Goal: Complete application form

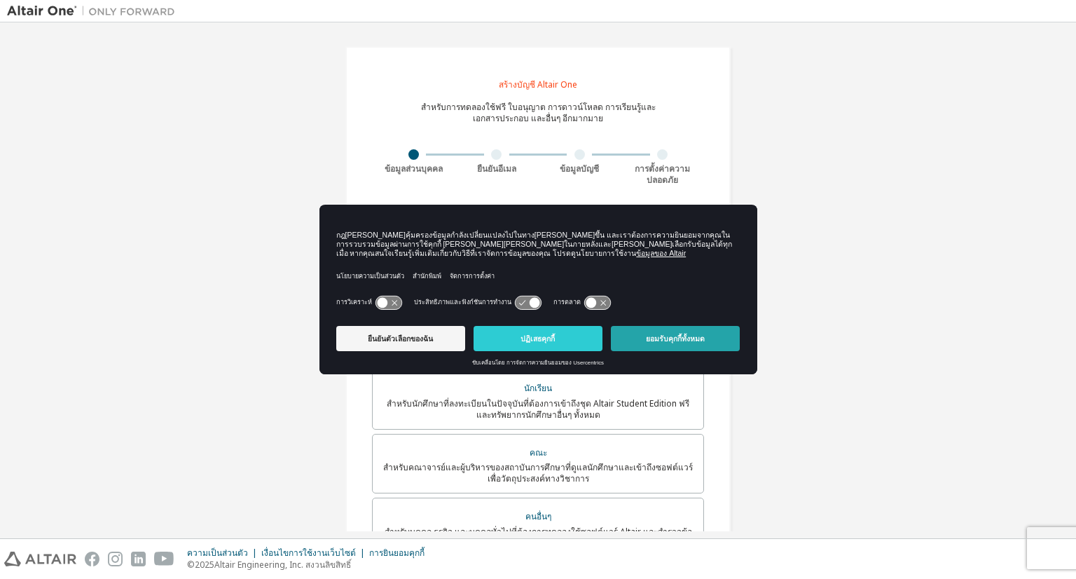
click at [681, 338] on font "ยอมรับคุกกี้ทั้งหมด" at bounding box center [675, 338] width 59 height 8
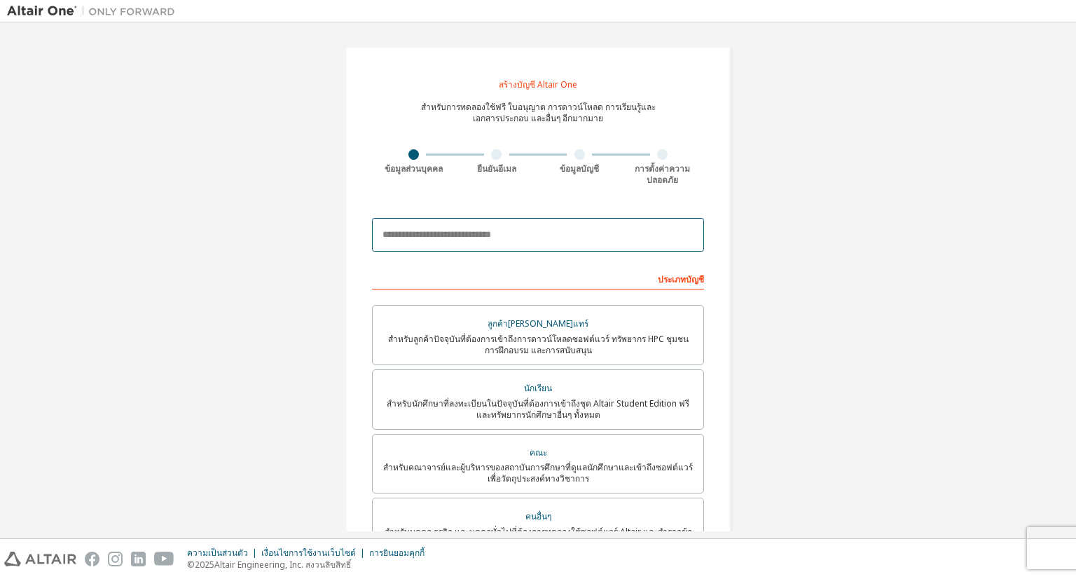
click at [538, 230] on input "email" at bounding box center [538, 235] width 332 height 34
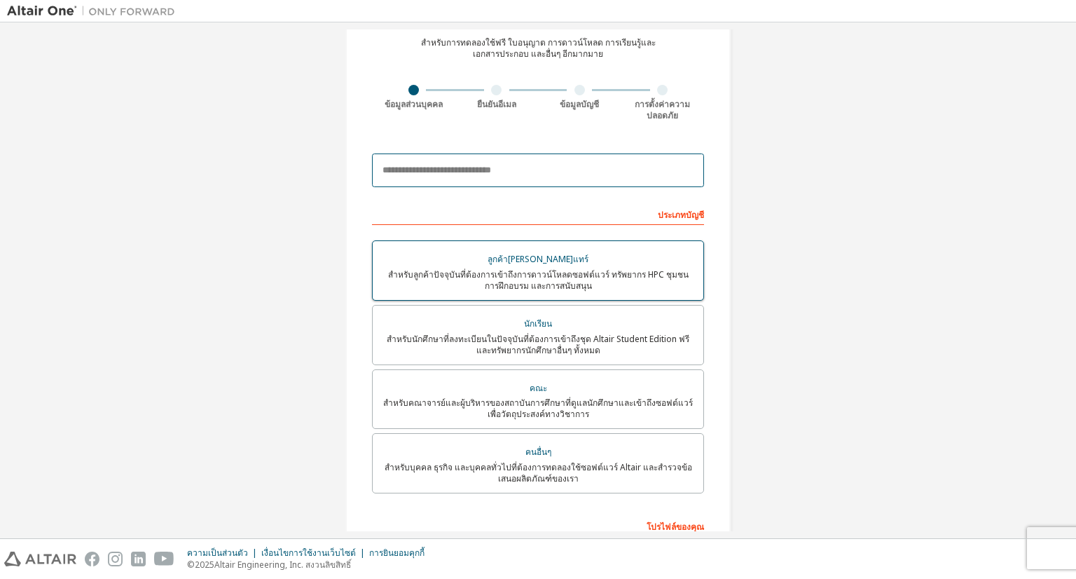
scroll to position [70, 0]
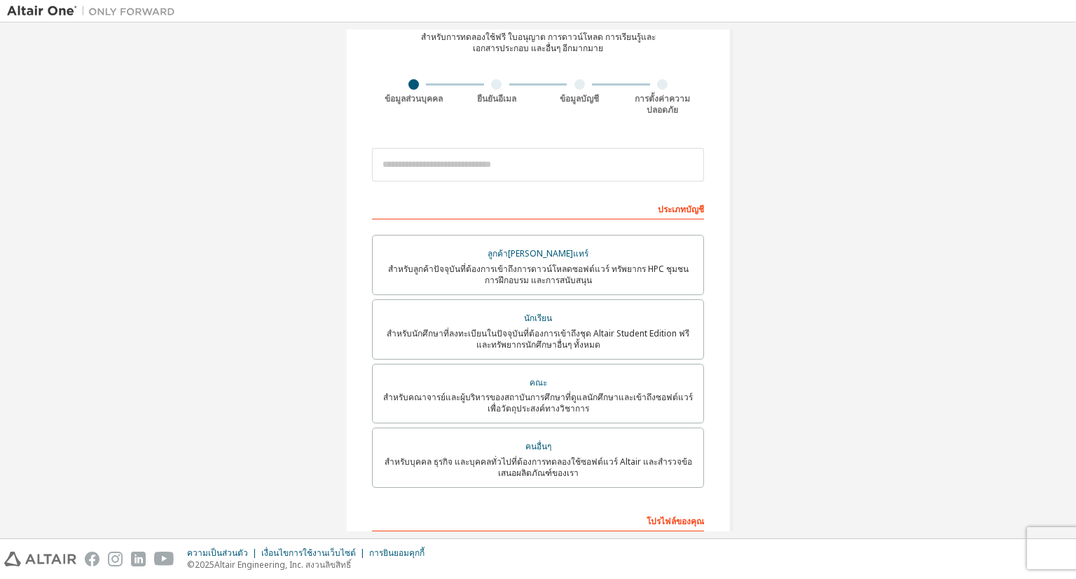
click at [539, 343] on font "สำหรับนักศึกษาที่ลงทะเบียนในปัจจุบันที่ต้องการเข้าถึงชุด Altair Student Edition…" at bounding box center [538, 338] width 303 height 23
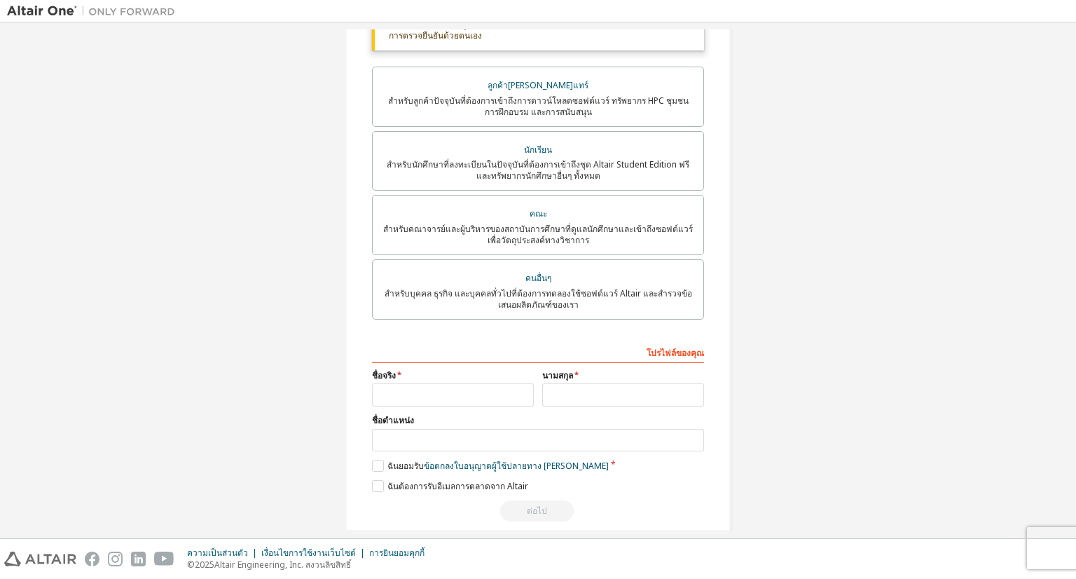
scroll to position [305, 0]
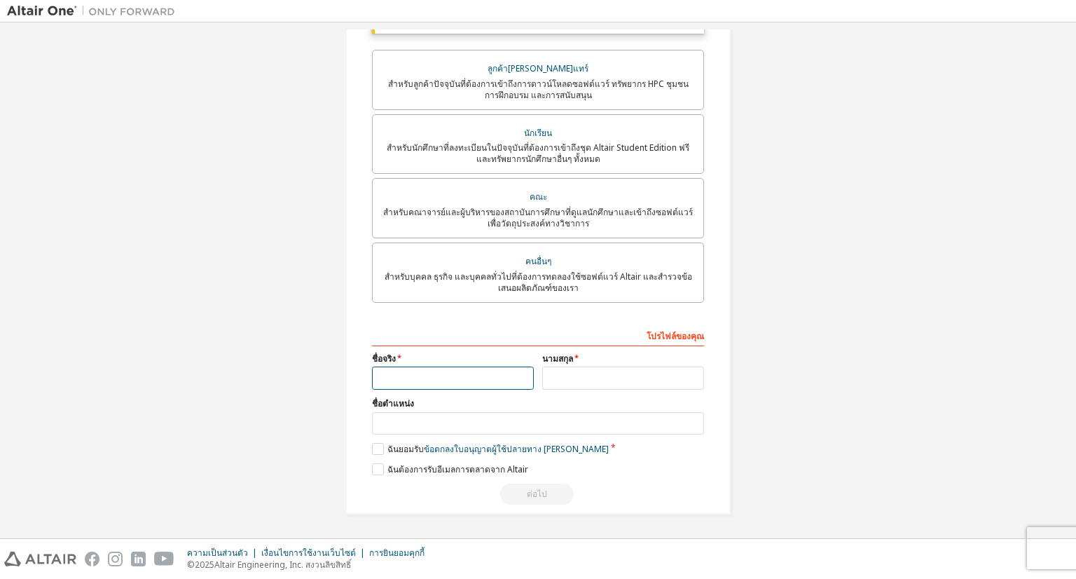
click at [411, 369] on input "text" at bounding box center [453, 377] width 162 height 23
click at [381, 380] on input "*********" at bounding box center [453, 377] width 162 height 23
type input "*********"
click at [565, 376] on input "text" at bounding box center [623, 377] width 162 height 23
type input "*******"
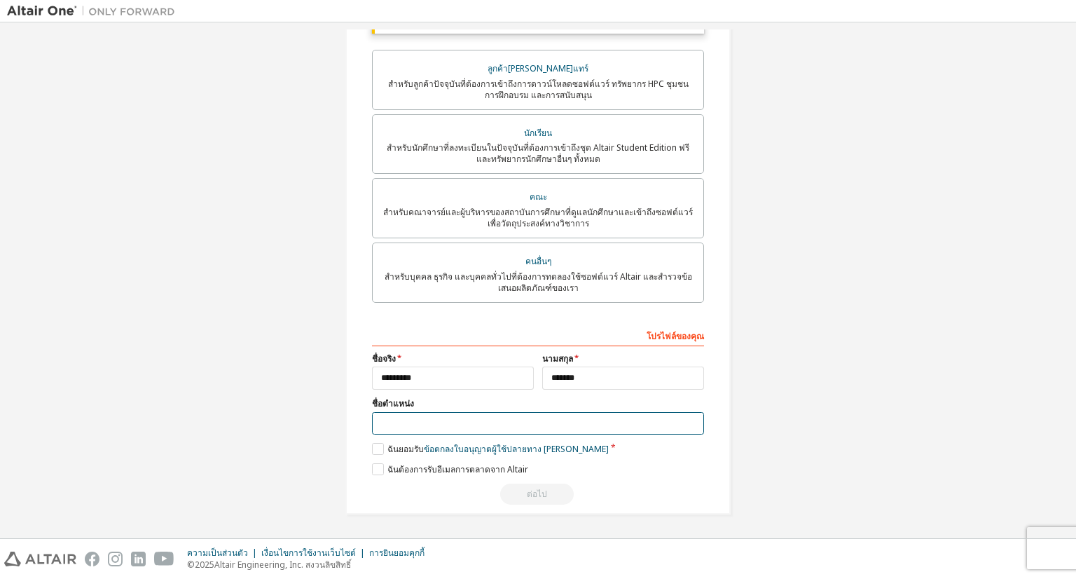
click at [487, 429] on input "text" at bounding box center [538, 423] width 332 height 23
type input "*******"
drag, startPoint x: 119, startPoint y: 257, endPoint x: 123, endPoint y: 247, distance: 11.1
click at [119, 256] on div "สร้างบัญชี Altair One สำหรับการทดลองใช้ฟรี ใบอนุญาต การดาวน์โหลด การเรียนรู้และ…" at bounding box center [538, 129] width 1062 height 804
click at [378, 450] on label "ฉันยอมรับ ข้อตกลงใบอนุญาตผู้ใช้ปลายทาง เชิงวิชาการ" at bounding box center [490, 449] width 237 height 12
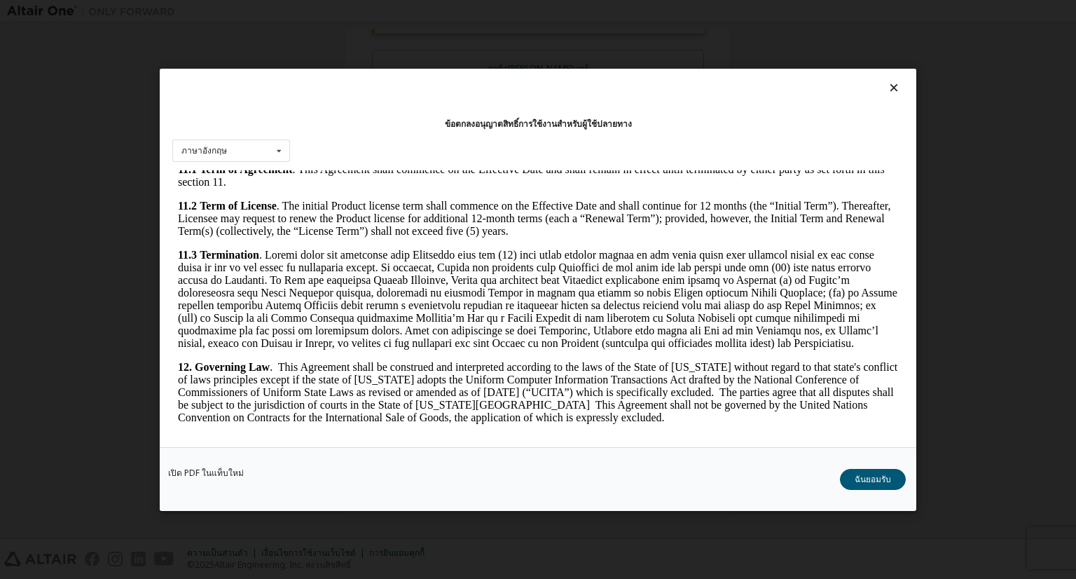
scroll to position [2298, 0]
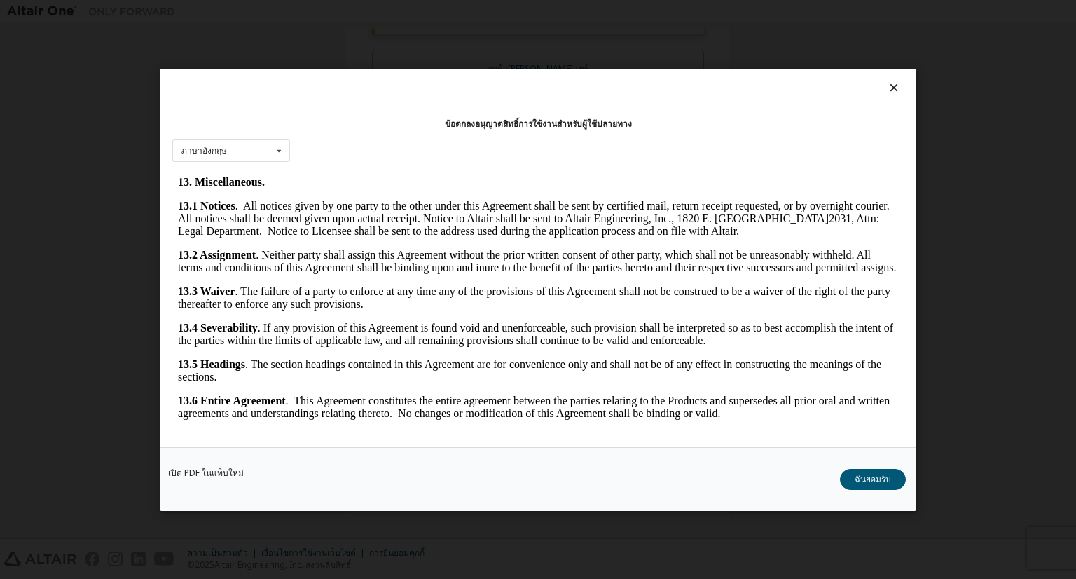
click at [852, 474] on button "ฉันยอมรับ" at bounding box center [873, 478] width 66 height 21
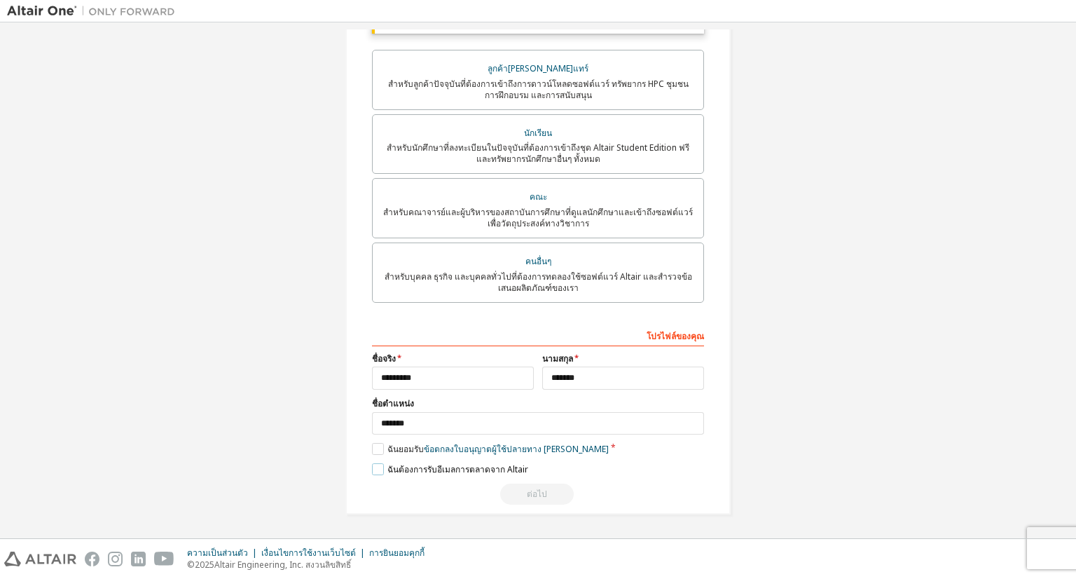
click at [372, 465] on label "ฉันต้องการรับอีเมลการตลาดจาก Altair" at bounding box center [450, 469] width 156 height 12
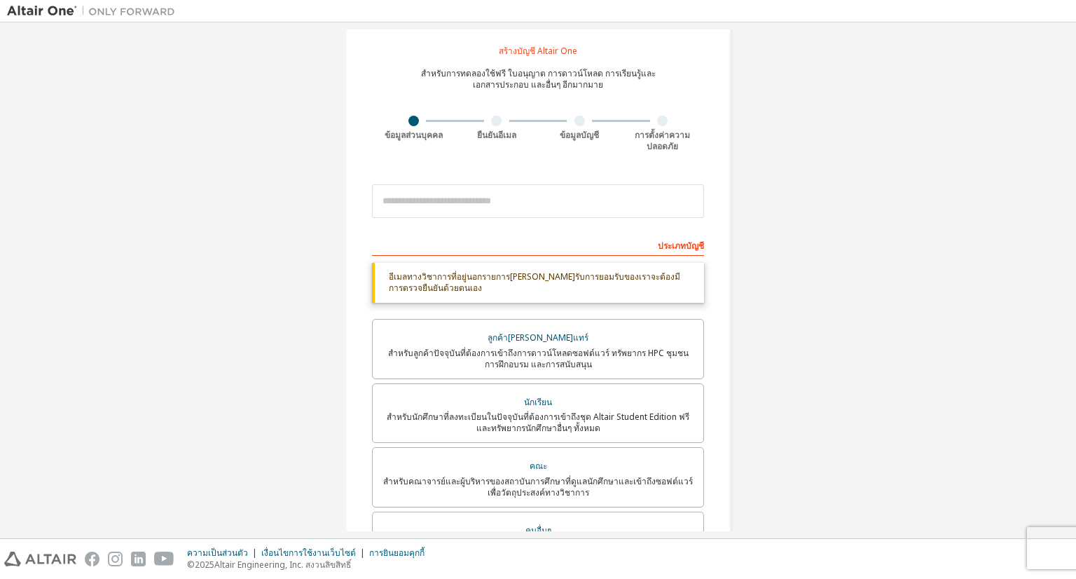
scroll to position [25, 0]
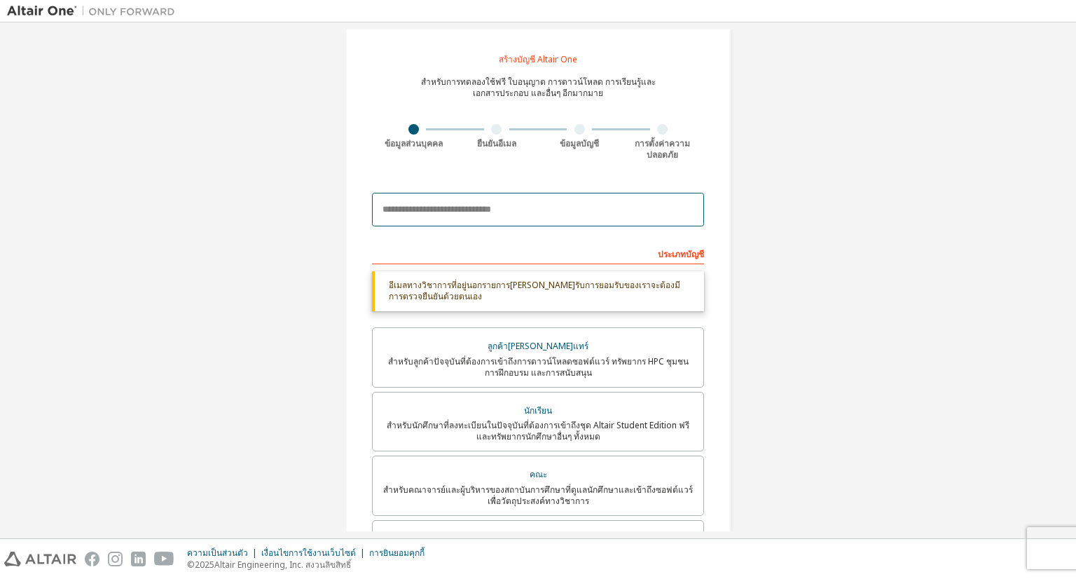
click at [435, 211] on input "email" at bounding box center [538, 210] width 332 height 34
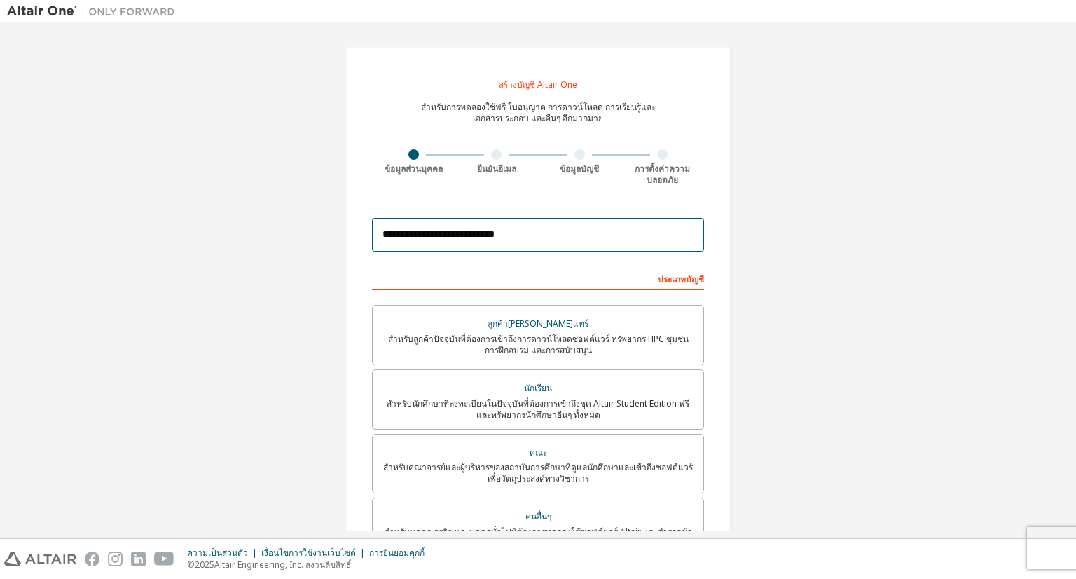
scroll to position [257, 0]
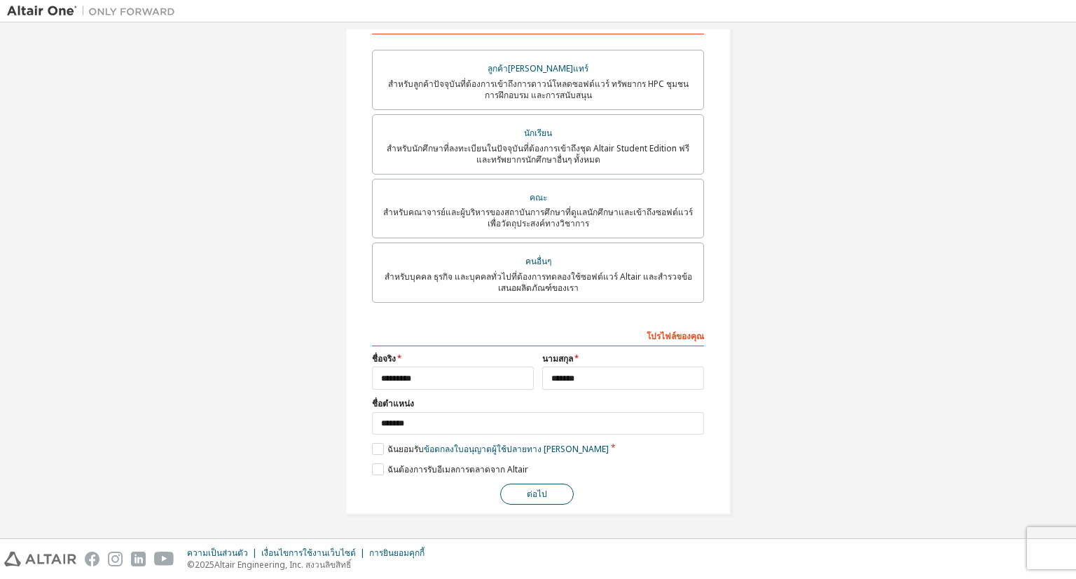
click at [547, 497] on button "ต่อไป" at bounding box center [537, 493] width 74 height 21
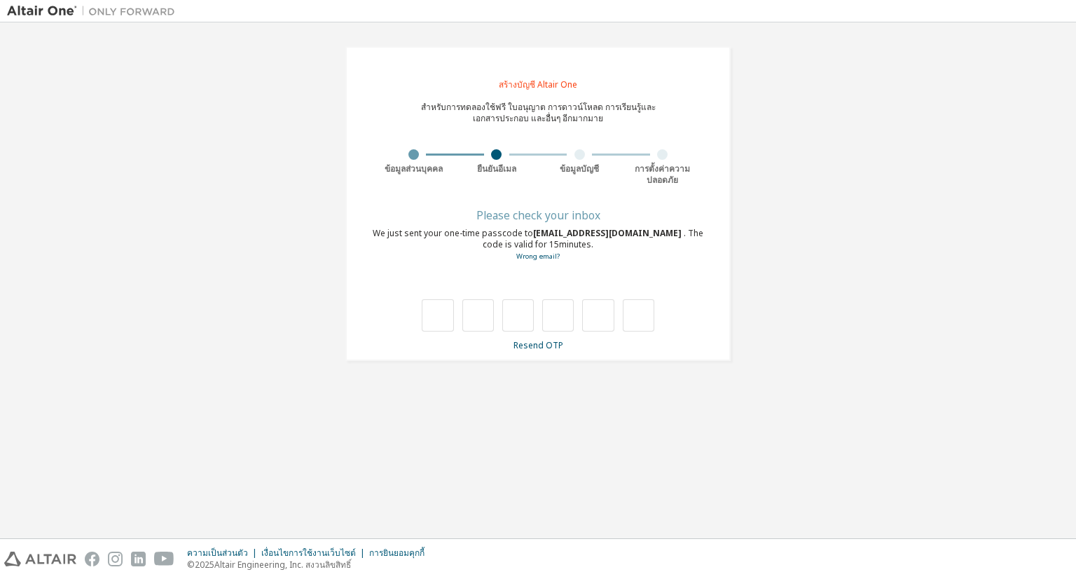
scroll to position [0, 0]
click at [528, 259] on font "อีเมลผิดหรือเปล่า?" at bounding box center [538, 257] width 65 height 12
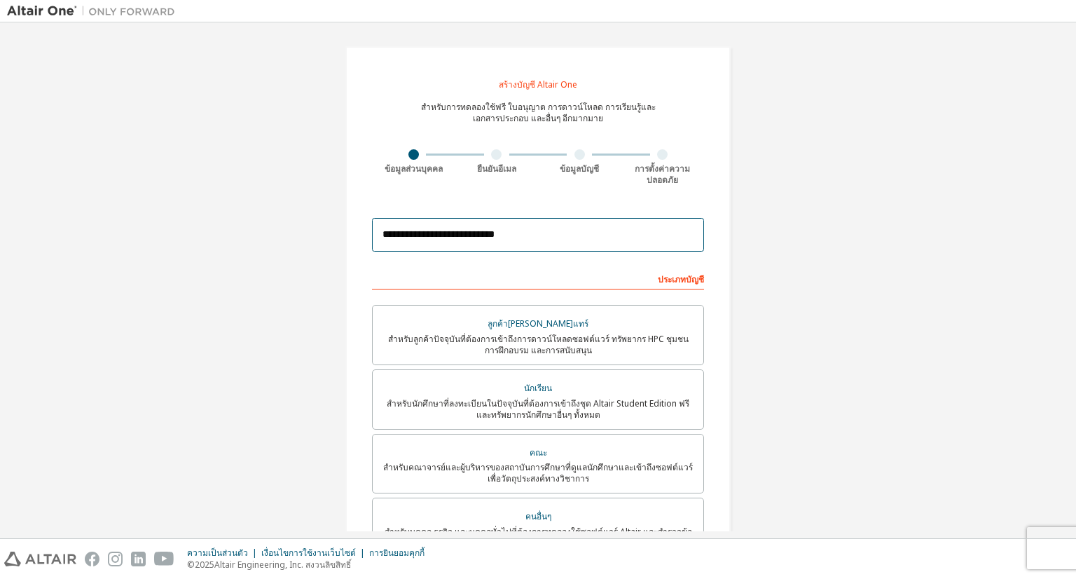
click at [404, 237] on input "**********" at bounding box center [538, 235] width 332 height 34
type input "**********"
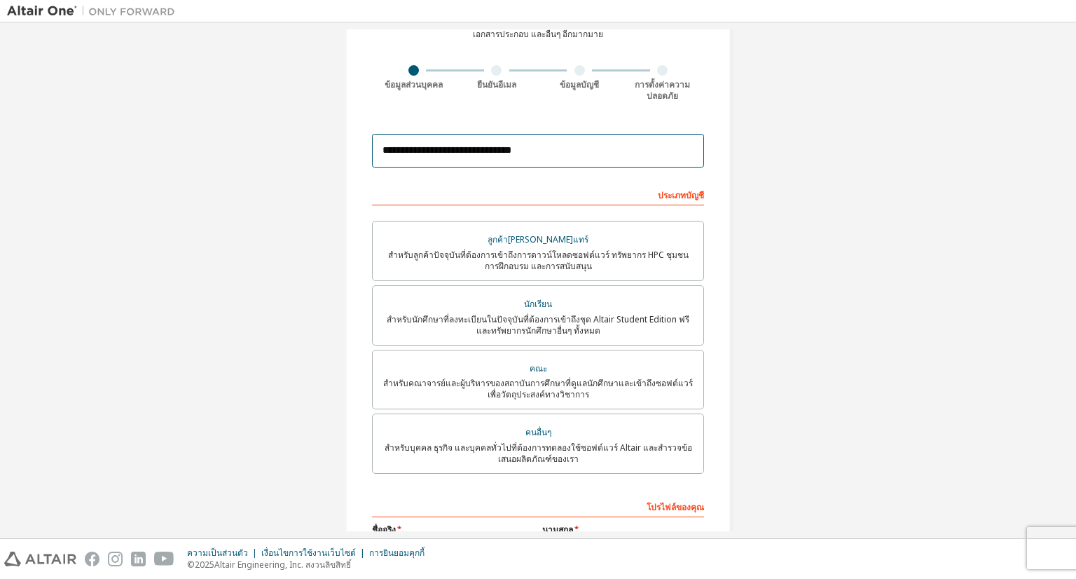
scroll to position [257, 0]
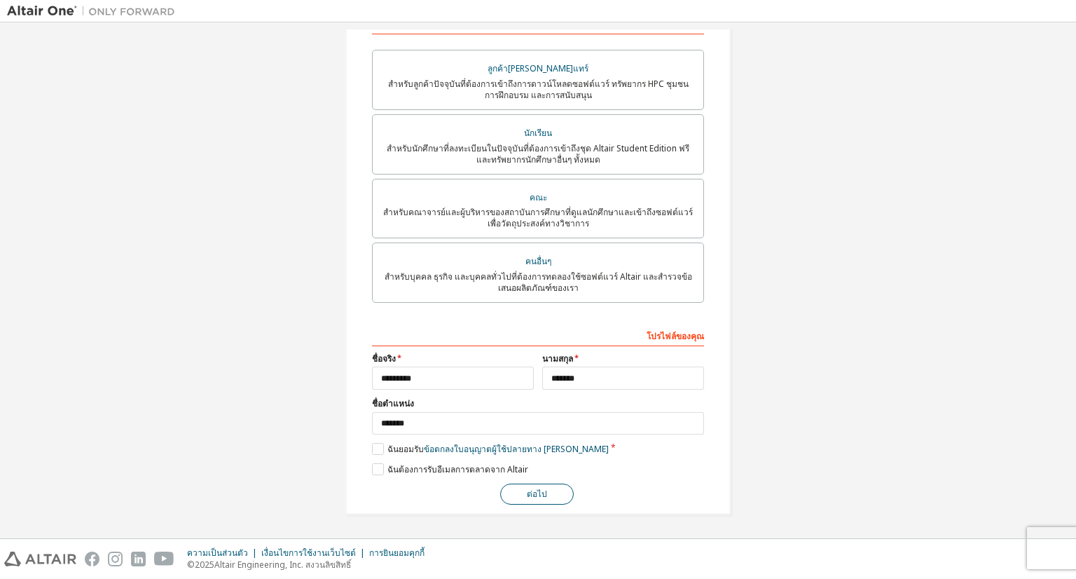
click at [545, 501] on button "ต่อไป" at bounding box center [537, 493] width 74 height 21
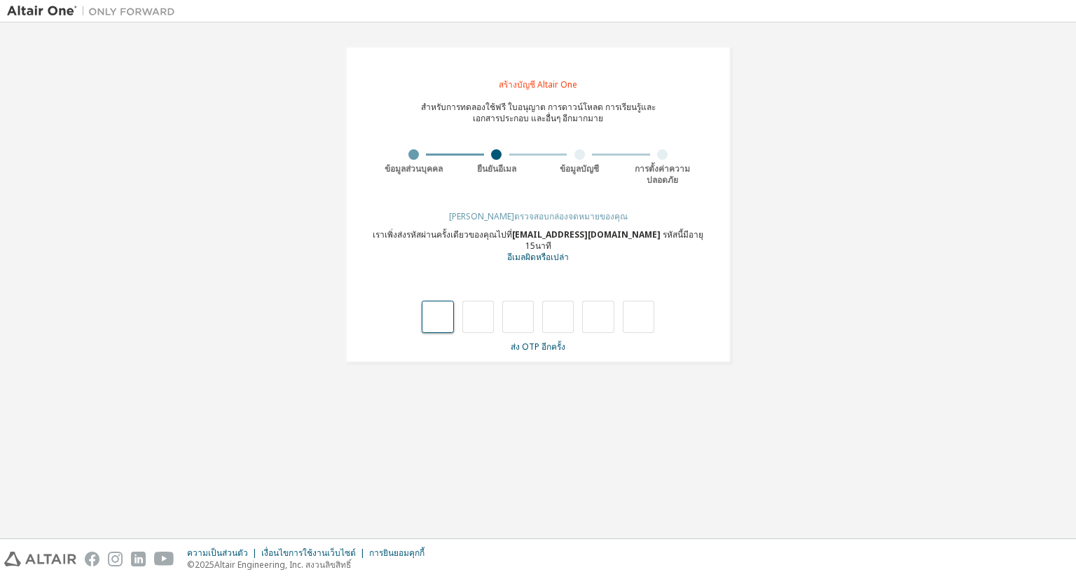
click at [442, 319] on input "text" at bounding box center [438, 317] width 32 height 32
type input "*"
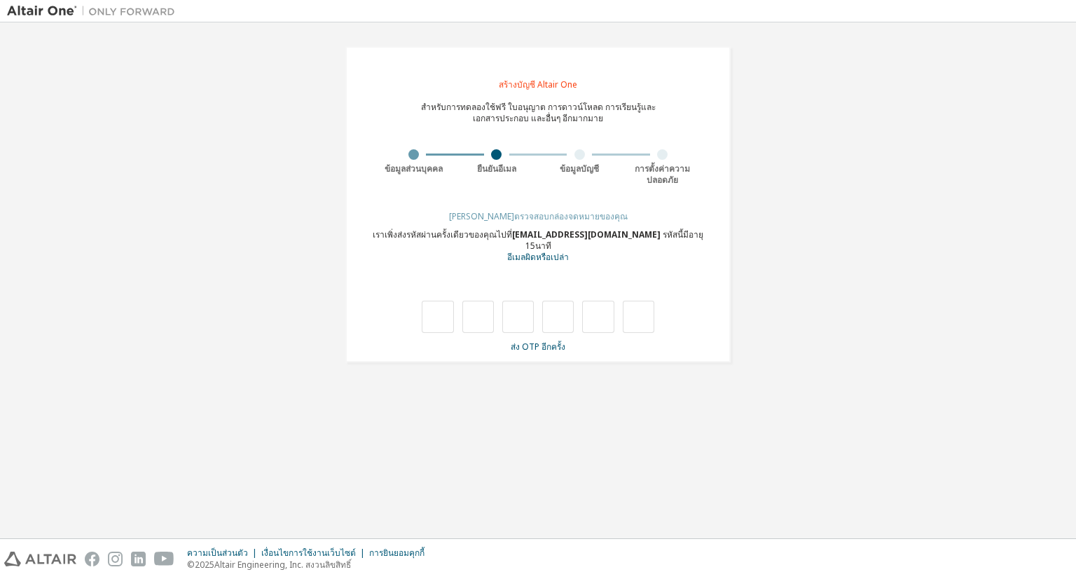
type input "*"
